Goal: Task Accomplishment & Management: Use online tool/utility

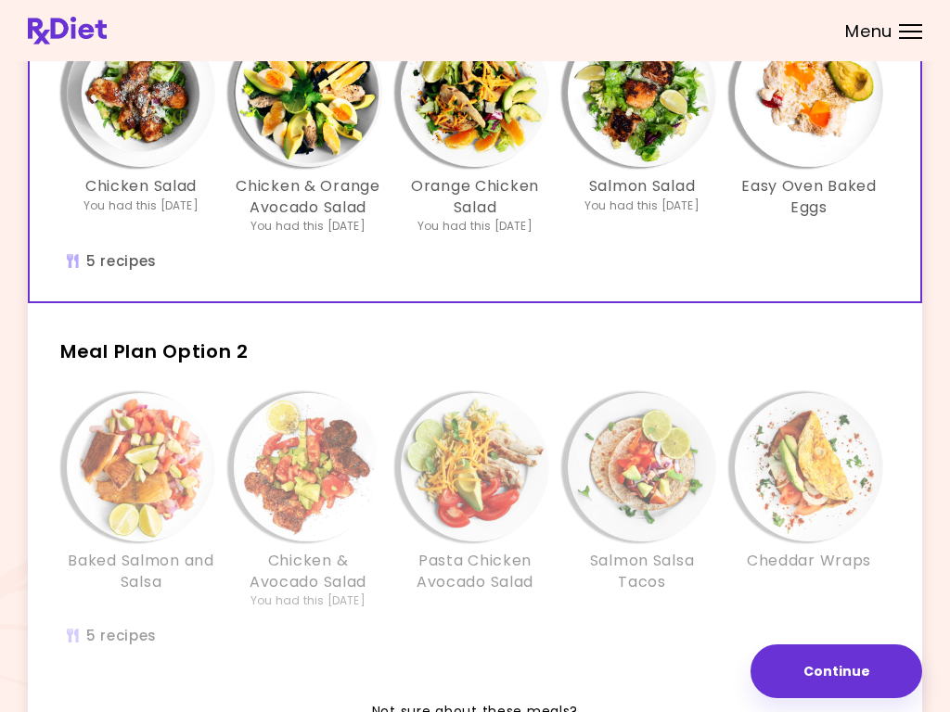
scroll to position [204, 0]
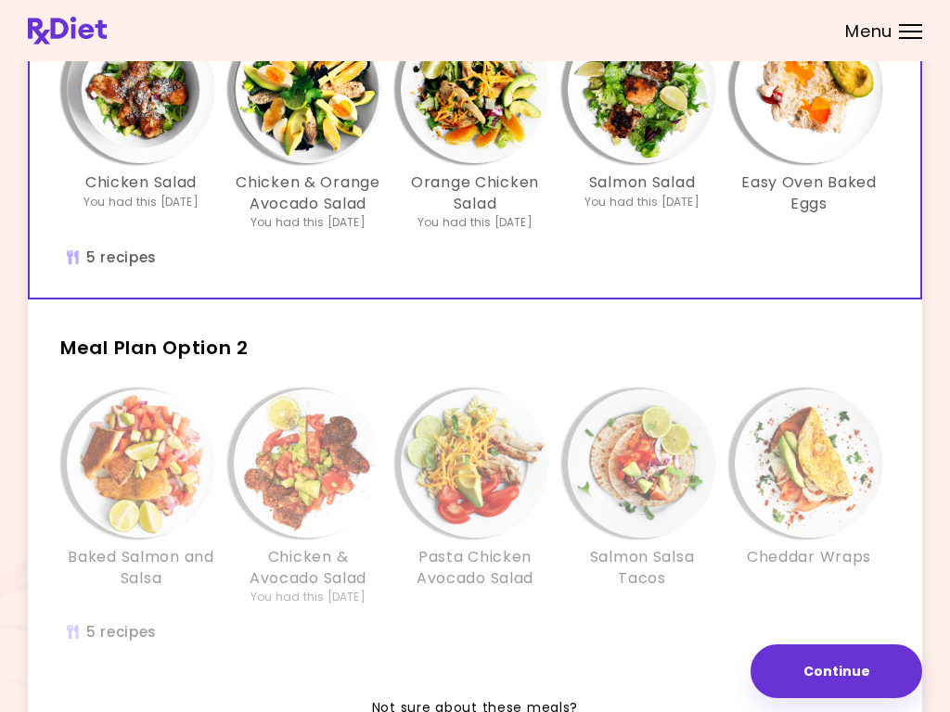
click at [543, 637] on div "Baked Salmon and Salsa Chicken & Avocado Salad You had this [DATE] Pasta Chicke…" at bounding box center [475, 526] width 890 height 292
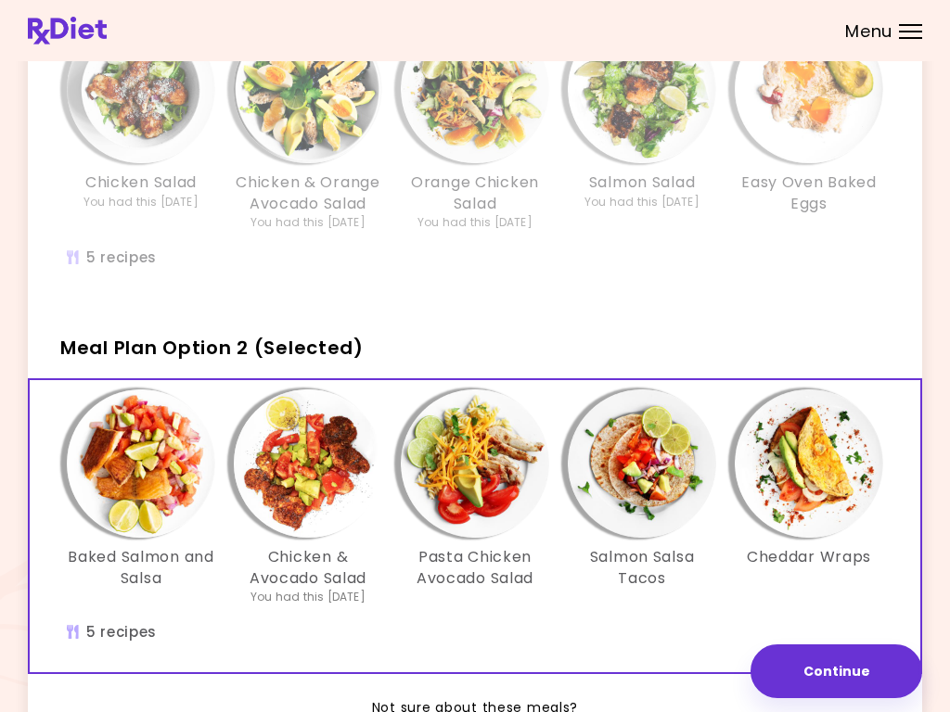
click at [673, 501] on img "Info - Salmon Salsa Tacos - Meal Plan Option 2 (Selected)" at bounding box center [642, 464] width 148 height 148
click at [829, 496] on img "Info - Cheddar Wraps - Meal Plan Option 2 (Selected)" at bounding box center [809, 464] width 148 height 148
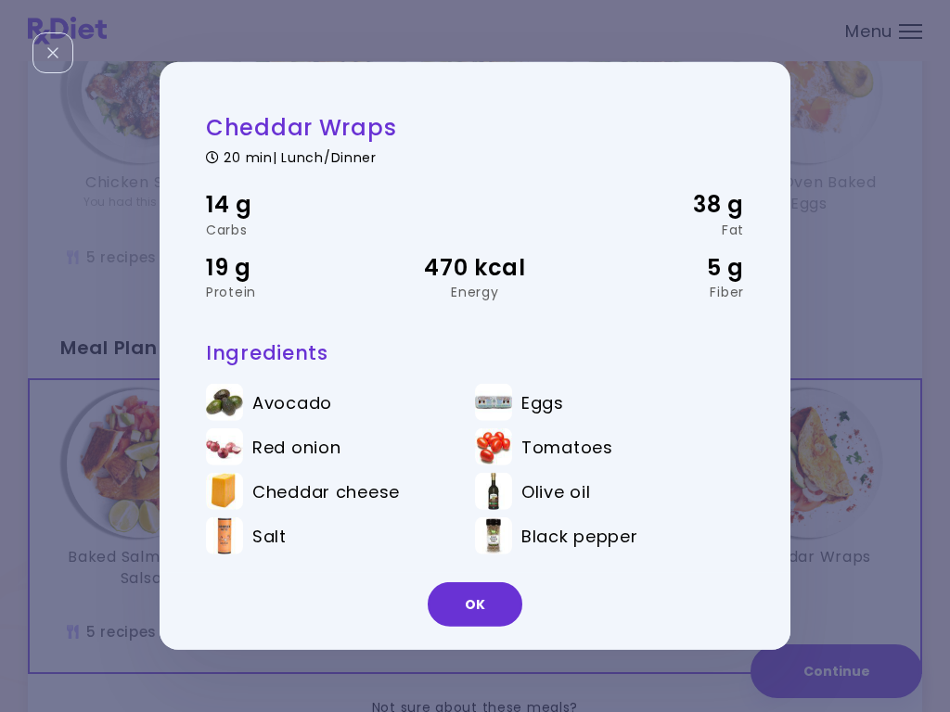
click at [486, 620] on button "OK" at bounding box center [475, 604] width 95 height 45
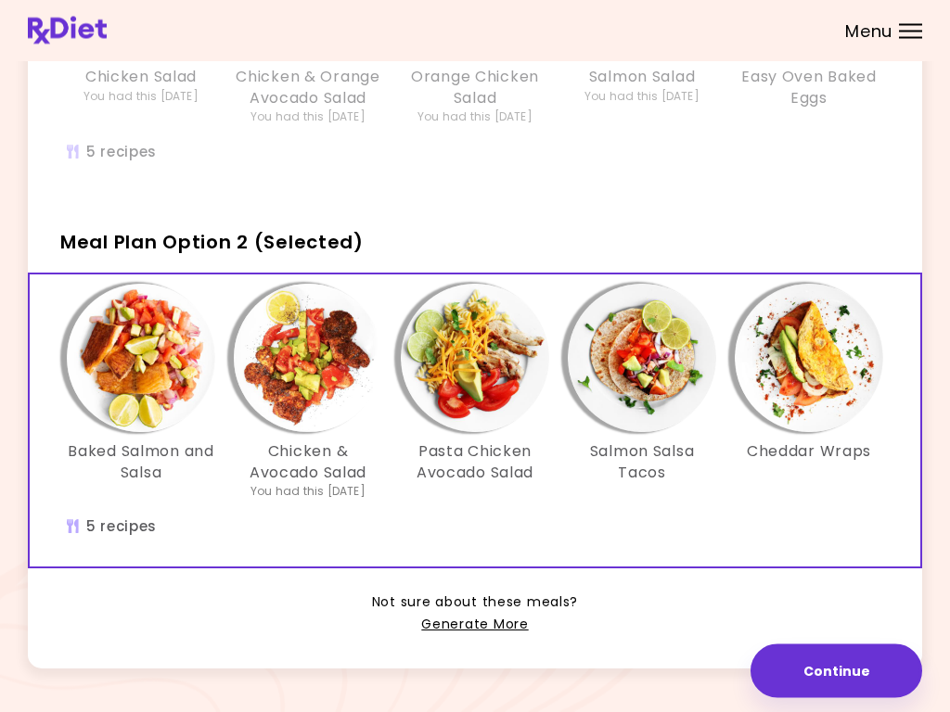
scroll to position [307, 0]
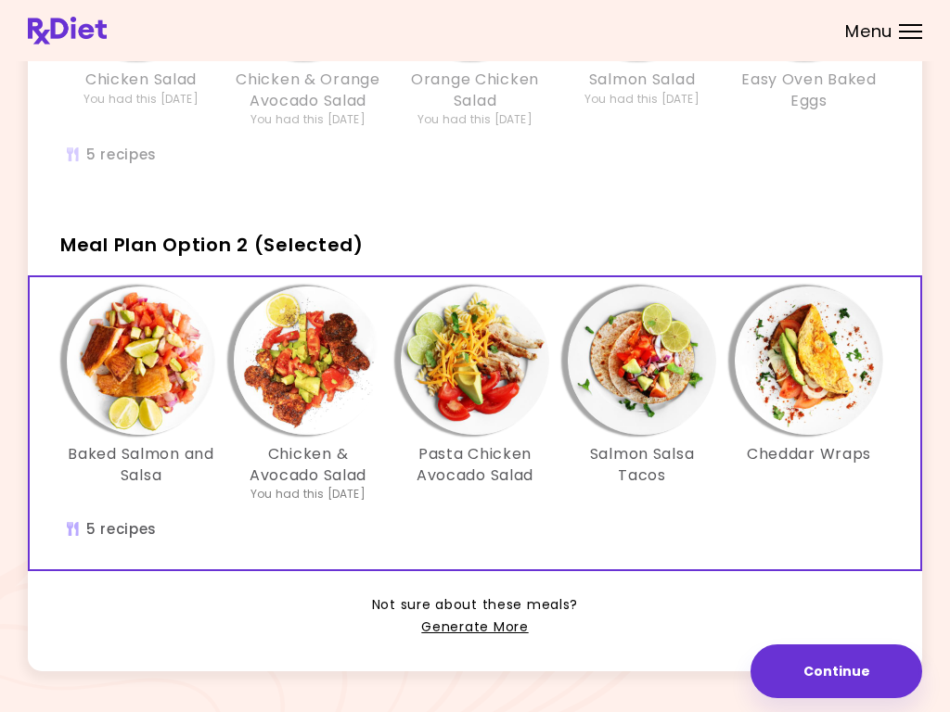
click at [495, 632] on link "Generate More" at bounding box center [474, 628] width 107 height 22
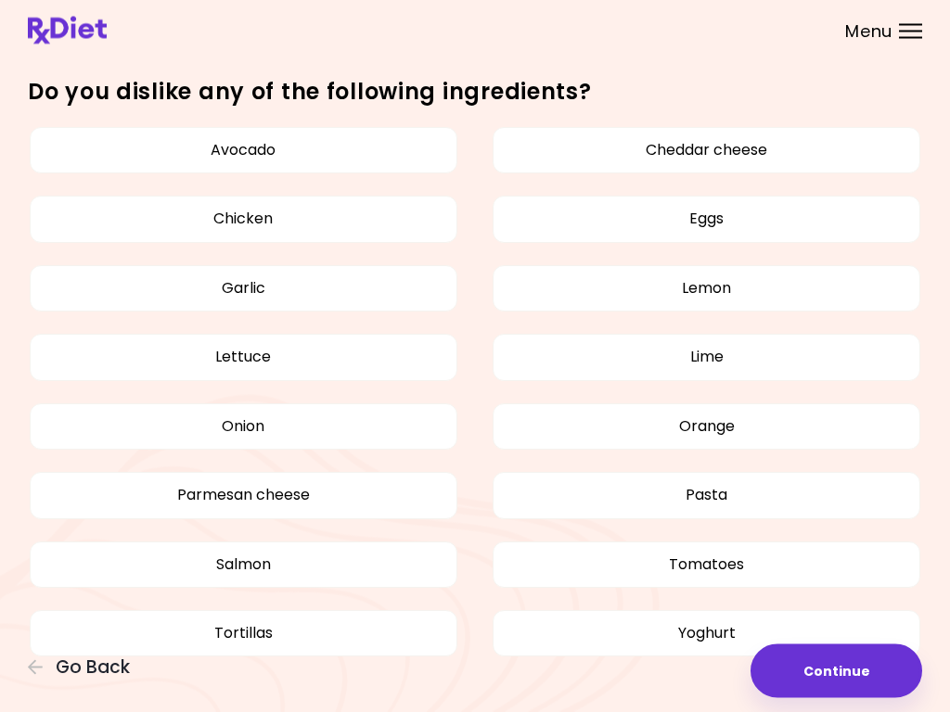
scroll to position [713, 0]
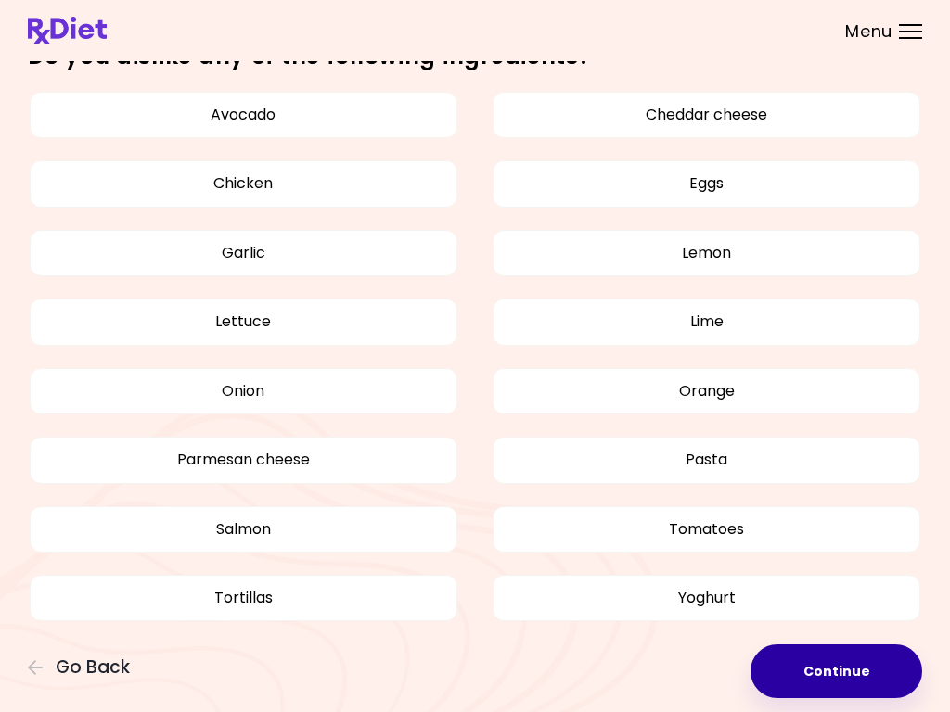
click at [844, 681] on button "Continue" at bounding box center [836, 672] width 172 height 54
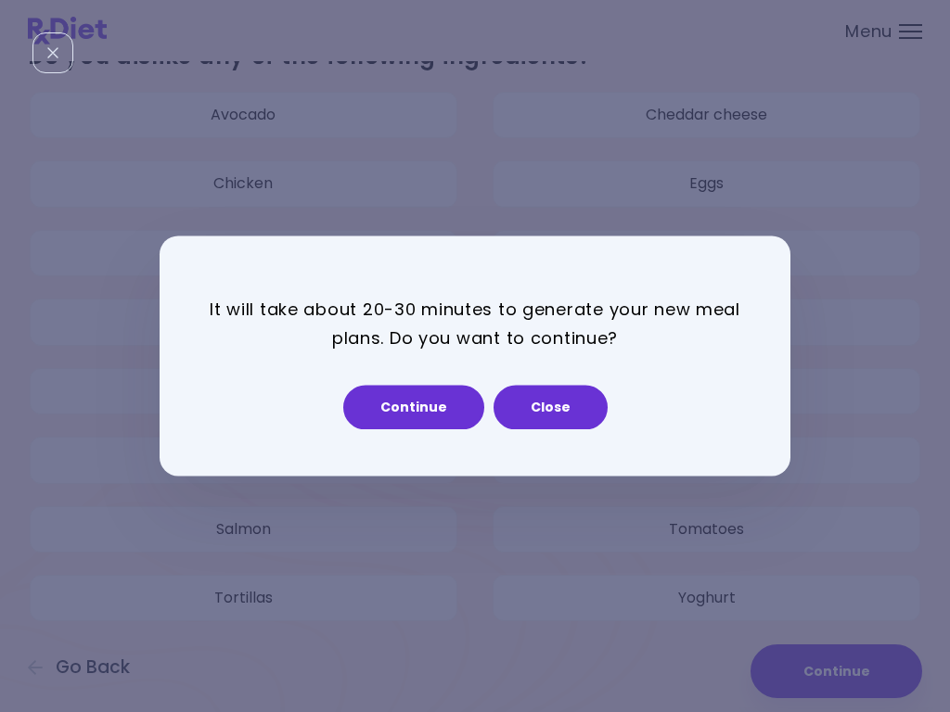
click at [419, 411] on button "Continue" at bounding box center [413, 408] width 141 height 45
